Goal: Task Accomplishment & Management: Manage account settings

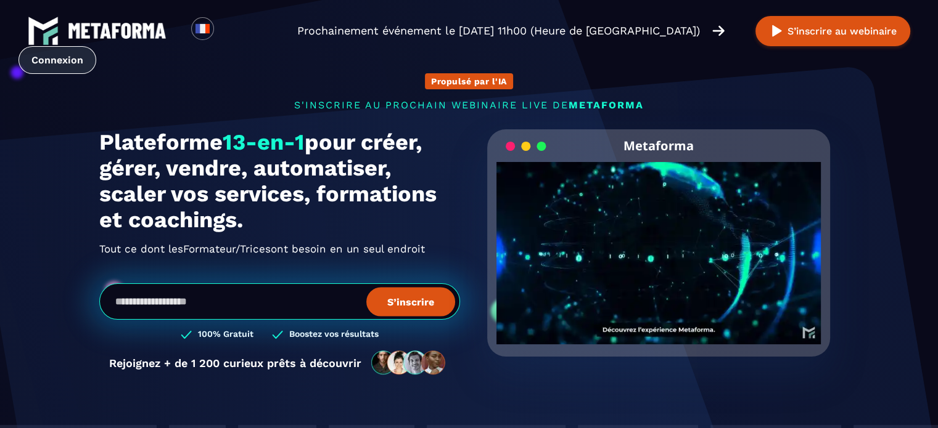
click at [62, 62] on link "Connexion" at bounding box center [57, 60] width 78 height 28
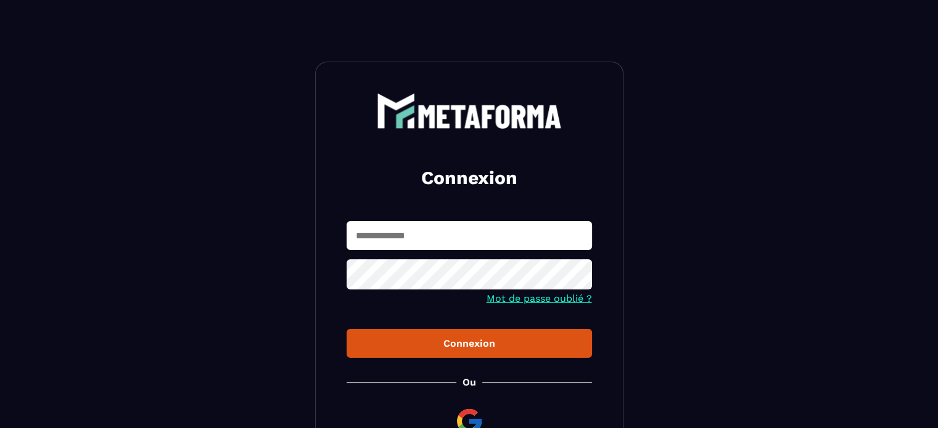
click at [370, 236] on input "text" at bounding box center [468, 235] width 245 height 29
type input "**********"
click at [346, 329] on button "Connexion" at bounding box center [468, 343] width 245 height 29
